Goal: Check status

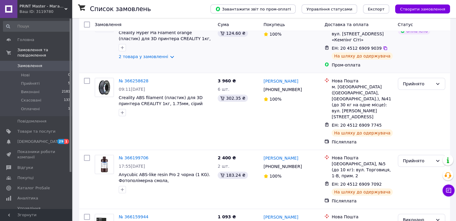
scroll to position [148, 0]
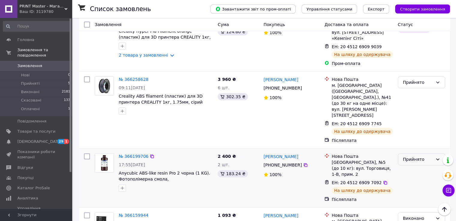
click at [440, 157] on icon at bounding box center [438, 159] width 5 height 5
click at [424, 136] on li "Виконано" at bounding box center [421, 138] width 47 height 11
click at [439, 82] on icon at bounding box center [438, 83] width 3 height 2
click at [417, 74] on li "Виконано" at bounding box center [421, 73] width 47 height 11
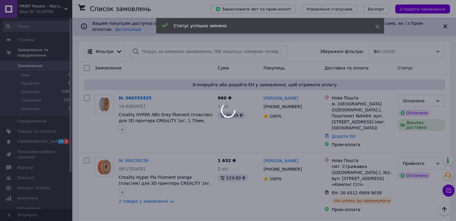
scroll to position [0, 0]
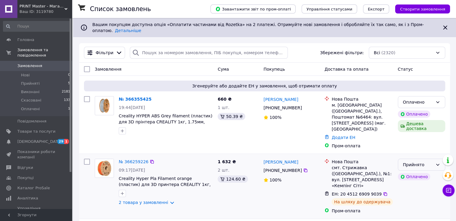
click at [438, 159] on div "Прийнято" at bounding box center [421, 165] width 47 height 12
drag, startPoint x: 415, startPoint y: 161, endPoint x: 405, endPoint y: 161, distance: 10.2
click at [415, 161] on li "Виконано" at bounding box center [421, 161] width 47 height 11
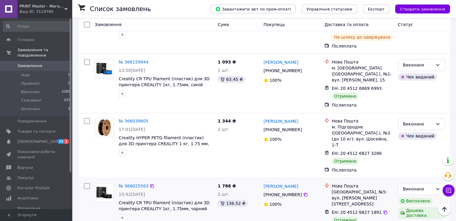
scroll to position [300, 0]
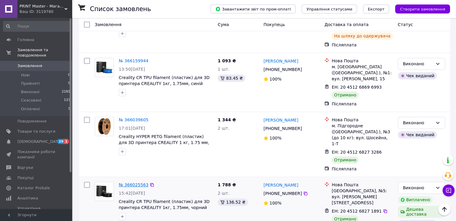
scroll to position [301, 0]
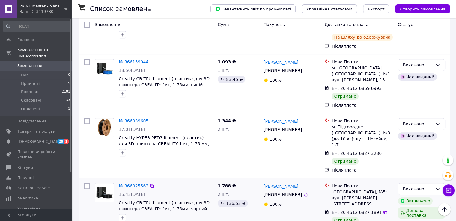
click at [132, 184] on link "№ 366025563" at bounding box center [134, 186] width 30 height 5
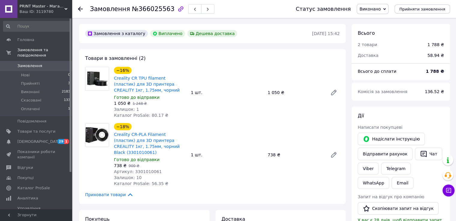
click at [10, 8] on link at bounding box center [8, 9] width 17 height 18
